Goal: Information Seeking & Learning: Learn about a topic

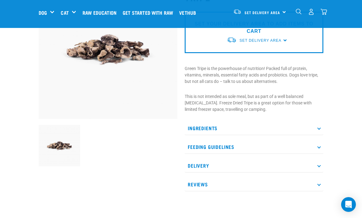
scroll to position [64, 0]
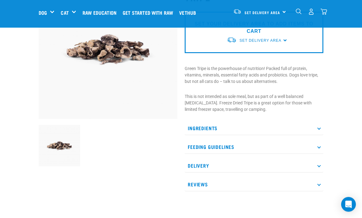
click at [317, 149] on p "Feeding Guidelines" at bounding box center [254, 147] width 139 height 14
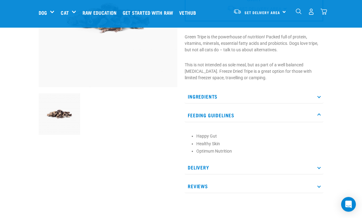
scroll to position [98, 0]
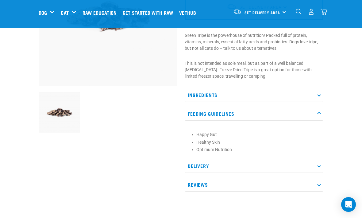
click at [319, 97] on p "Ingredients" at bounding box center [254, 95] width 139 height 14
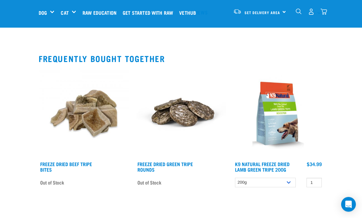
scroll to position [290, 0]
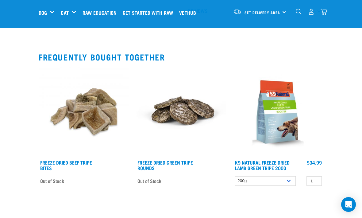
click at [185, 116] on img at bounding box center [181, 112] width 90 height 90
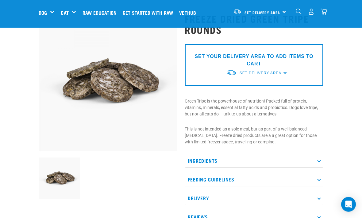
click at [321, 162] on p "Ingredients" at bounding box center [254, 161] width 139 height 14
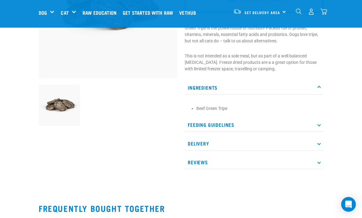
click at [317, 127] on p "Feeding Guidelines" at bounding box center [254, 125] width 139 height 14
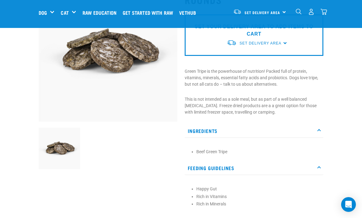
scroll to position [0, 0]
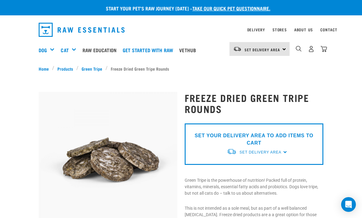
click at [99, 68] on link "Green Tripe" at bounding box center [92, 68] width 27 height 6
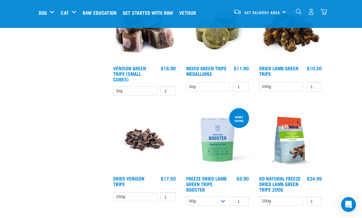
scroll to position [210, 0]
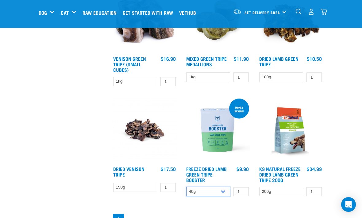
click at [224, 192] on select "40g 200g" at bounding box center [208, 192] width 44 height 10
select select "348055"
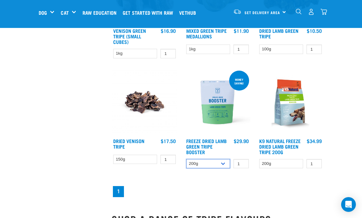
scroll to position [239, 0]
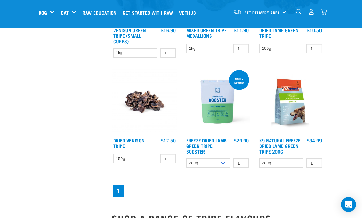
click at [222, 103] on img at bounding box center [218, 102] width 66 height 66
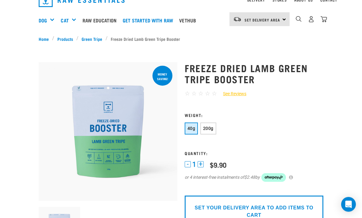
scroll to position [30, 0]
click at [215, 173] on div "or 4 interest-free instalments of $2.48 by" at bounding box center [254, 177] width 139 height 9
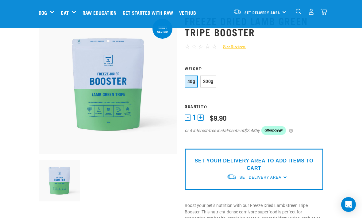
click at [214, 85] on button "200g" at bounding box center [209, 82] width 16 height 12
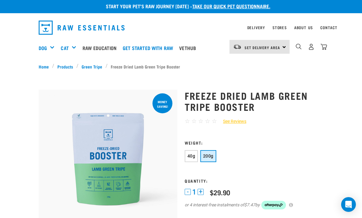
scroll to position [0, 0]
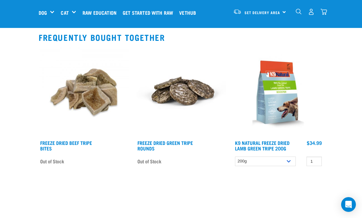
scroll to position [173, 0]
